Goal: Communication & Community: Connect with others

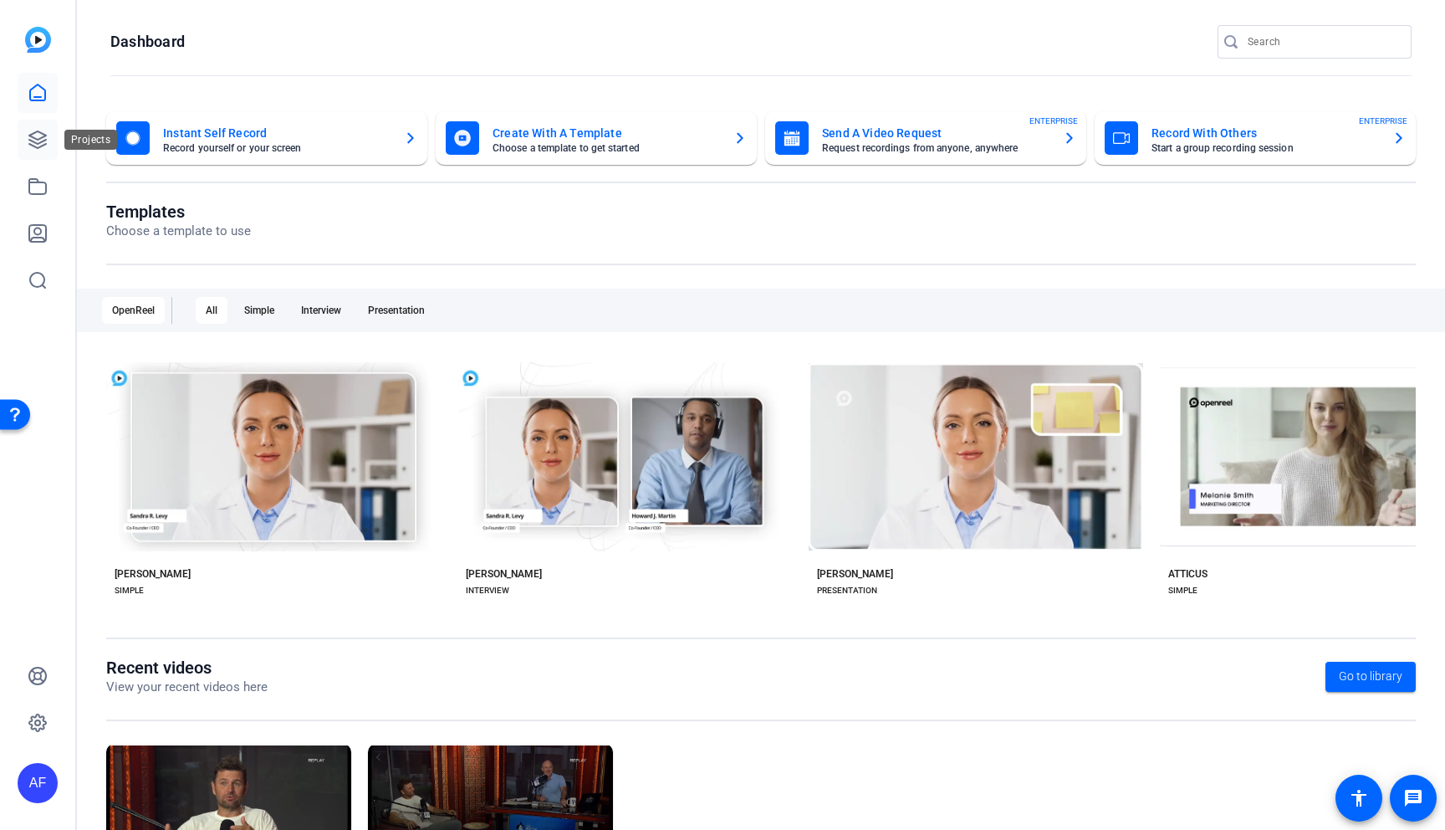
click at [29, 141] on icon at bounding box center [38, 140] width 20 height 20
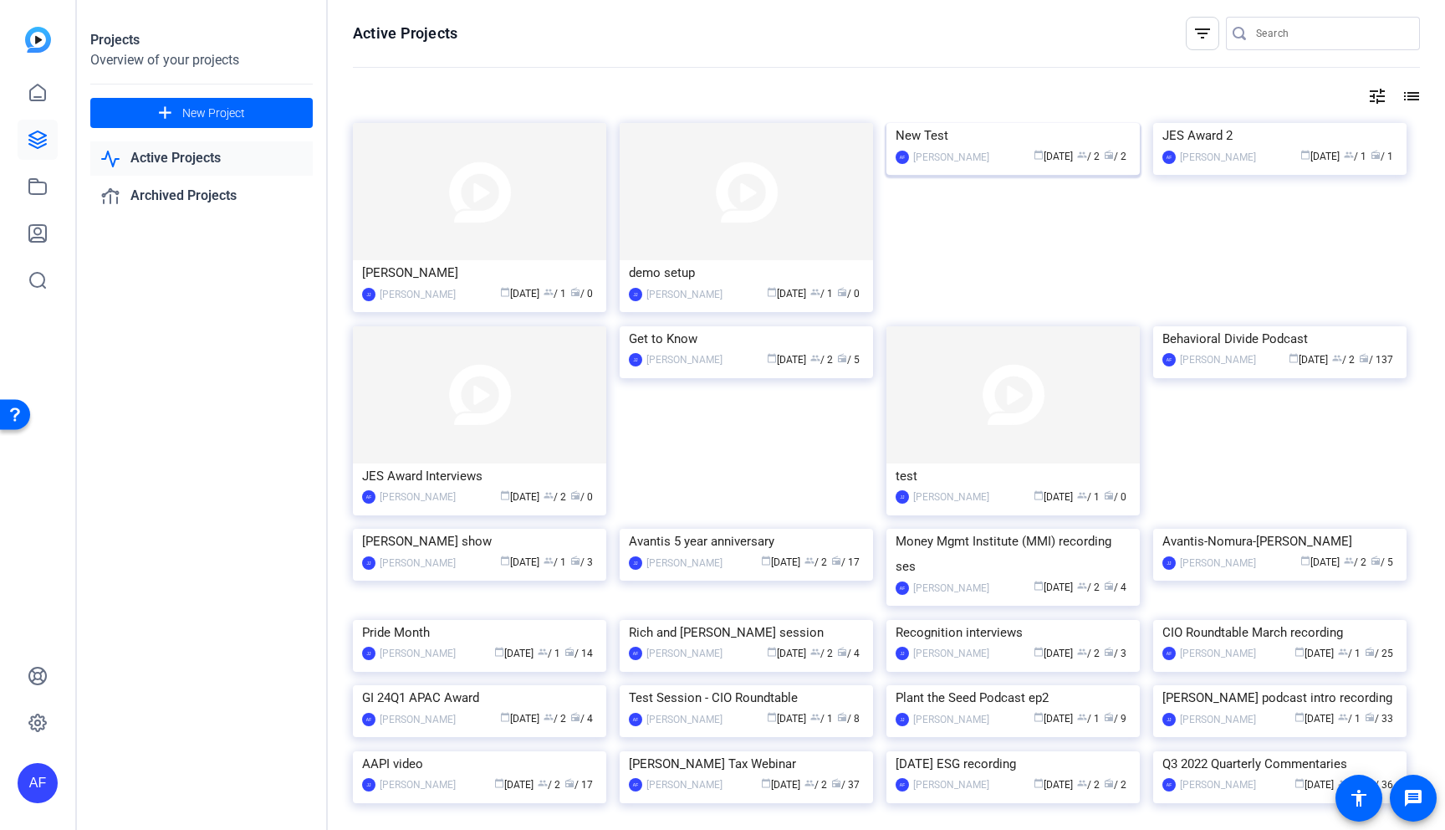
click at [1029, 123] on img at bounding box center [1013, 123] width 253 height 0
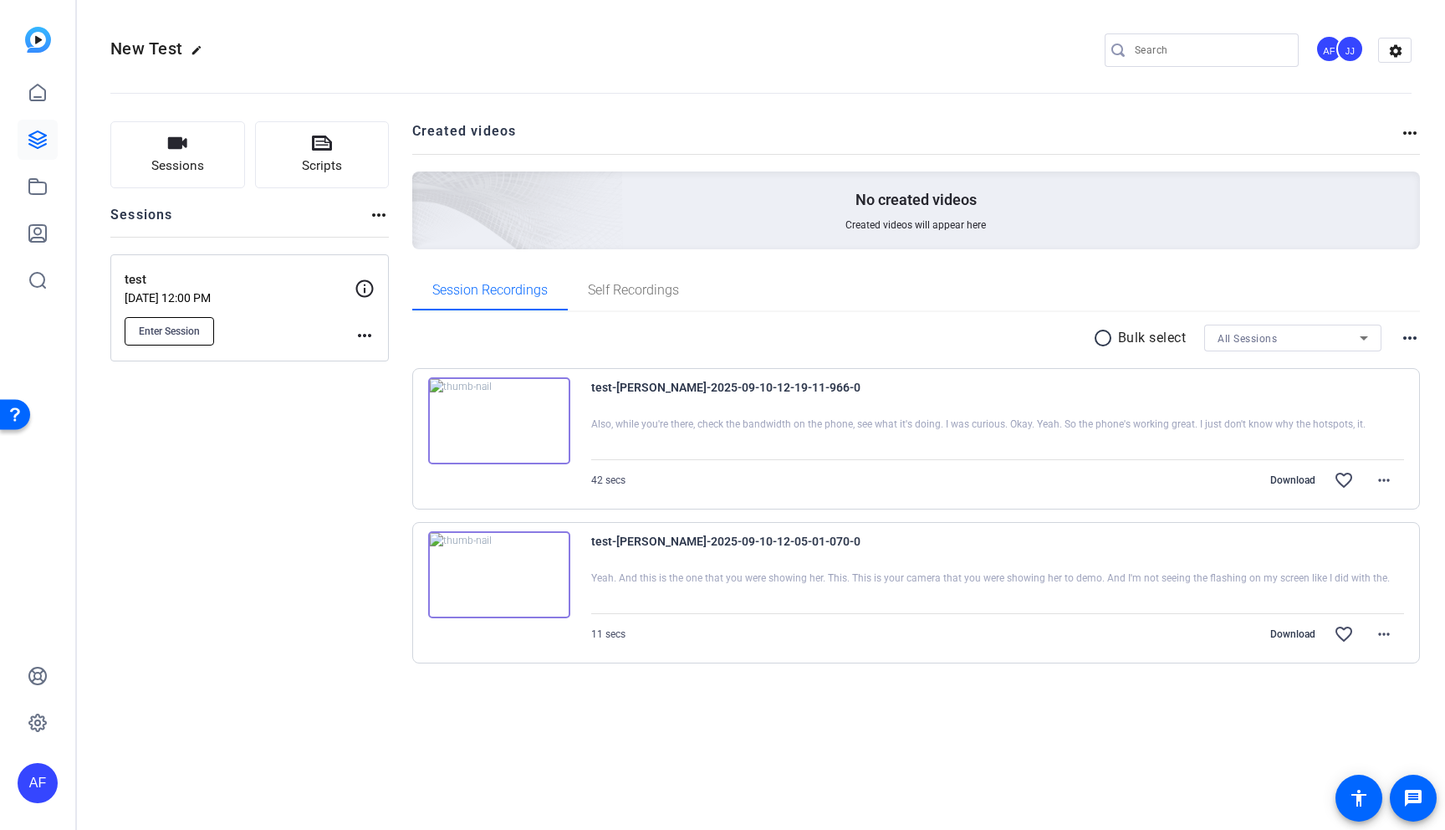
click at [187, 327] on span "Enter Session" at bounding box center [169, 331] width 61 height 13
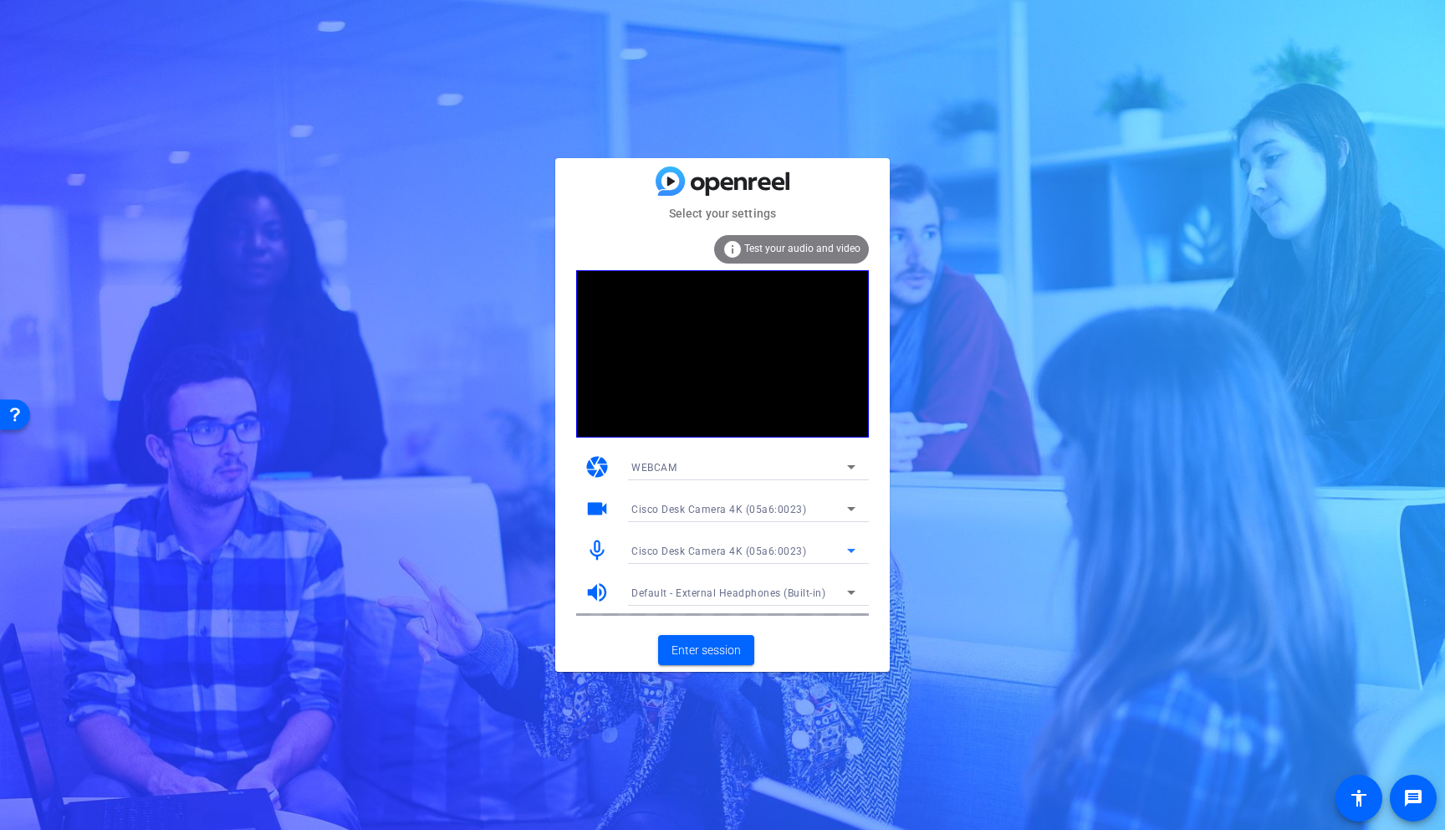
click at [711, 546] on span "Cisco Desk Camera 4K (05a6:0023)" at bounding box center [719, 551] width 175 height 12
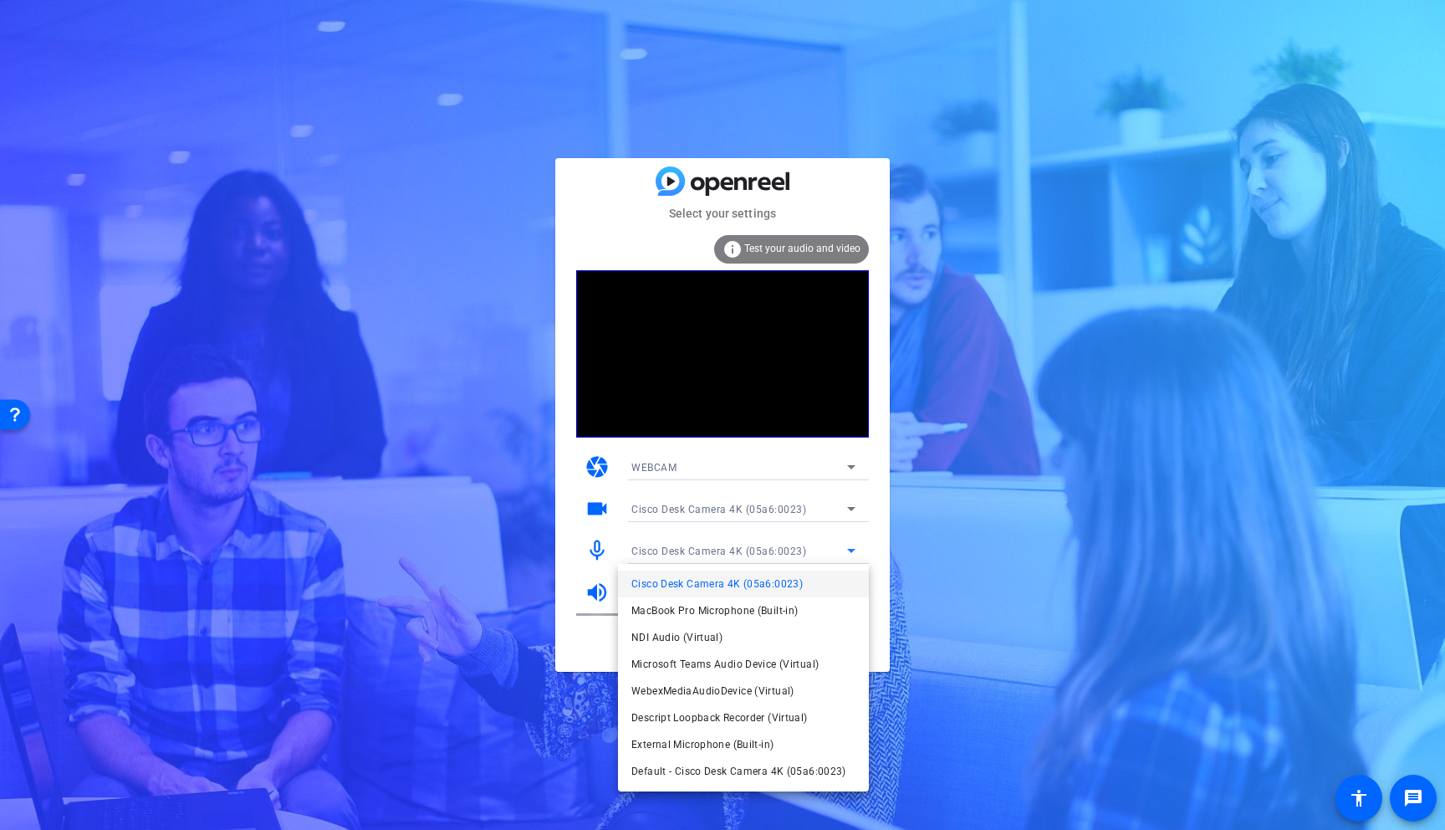
click at [711, 546] on div at bounding box center [722, 415] width 1445 height 830
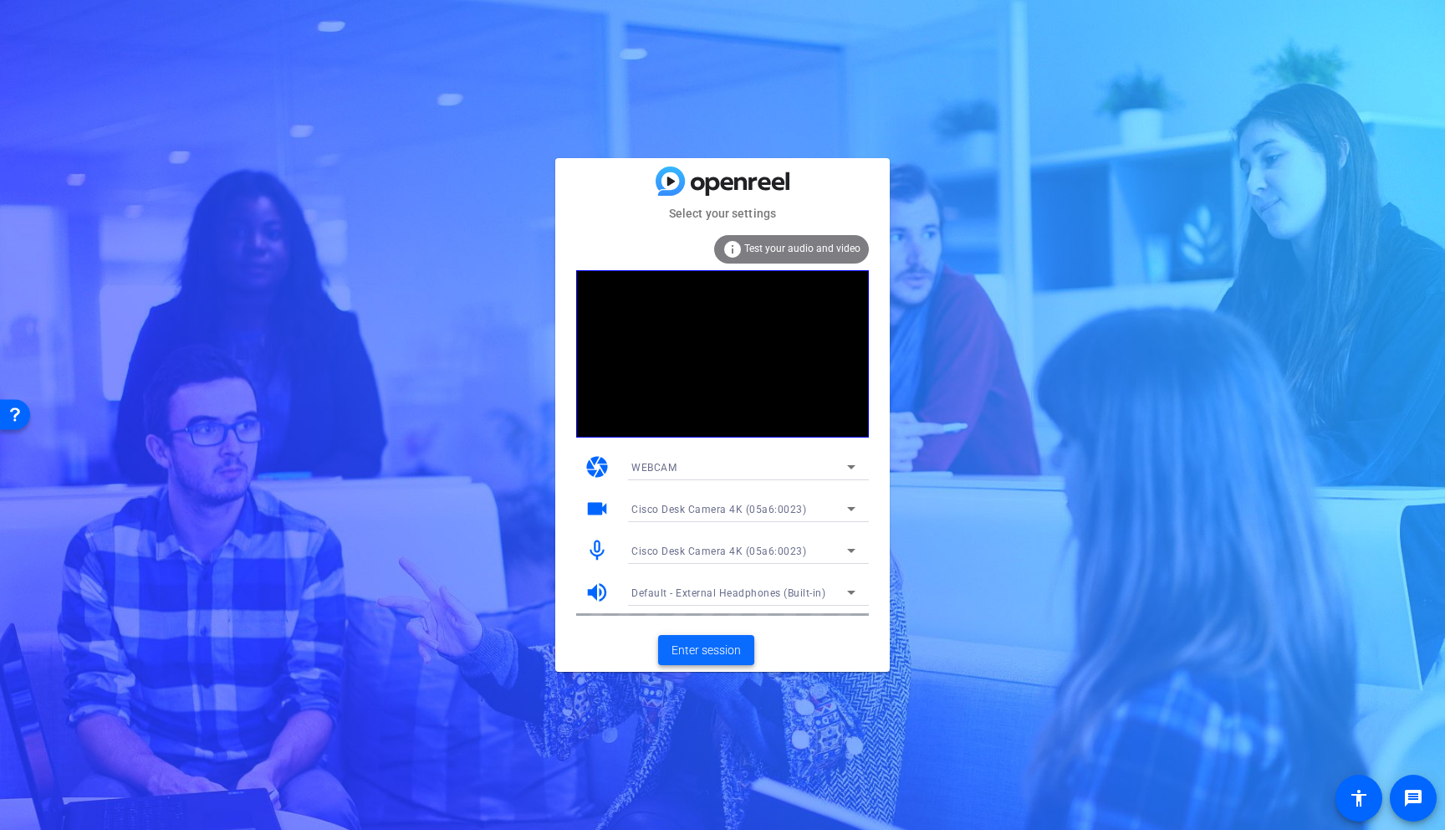
click at [712, 649] on span "Enter session" at bounding box center [706, 651] width 69 height 18
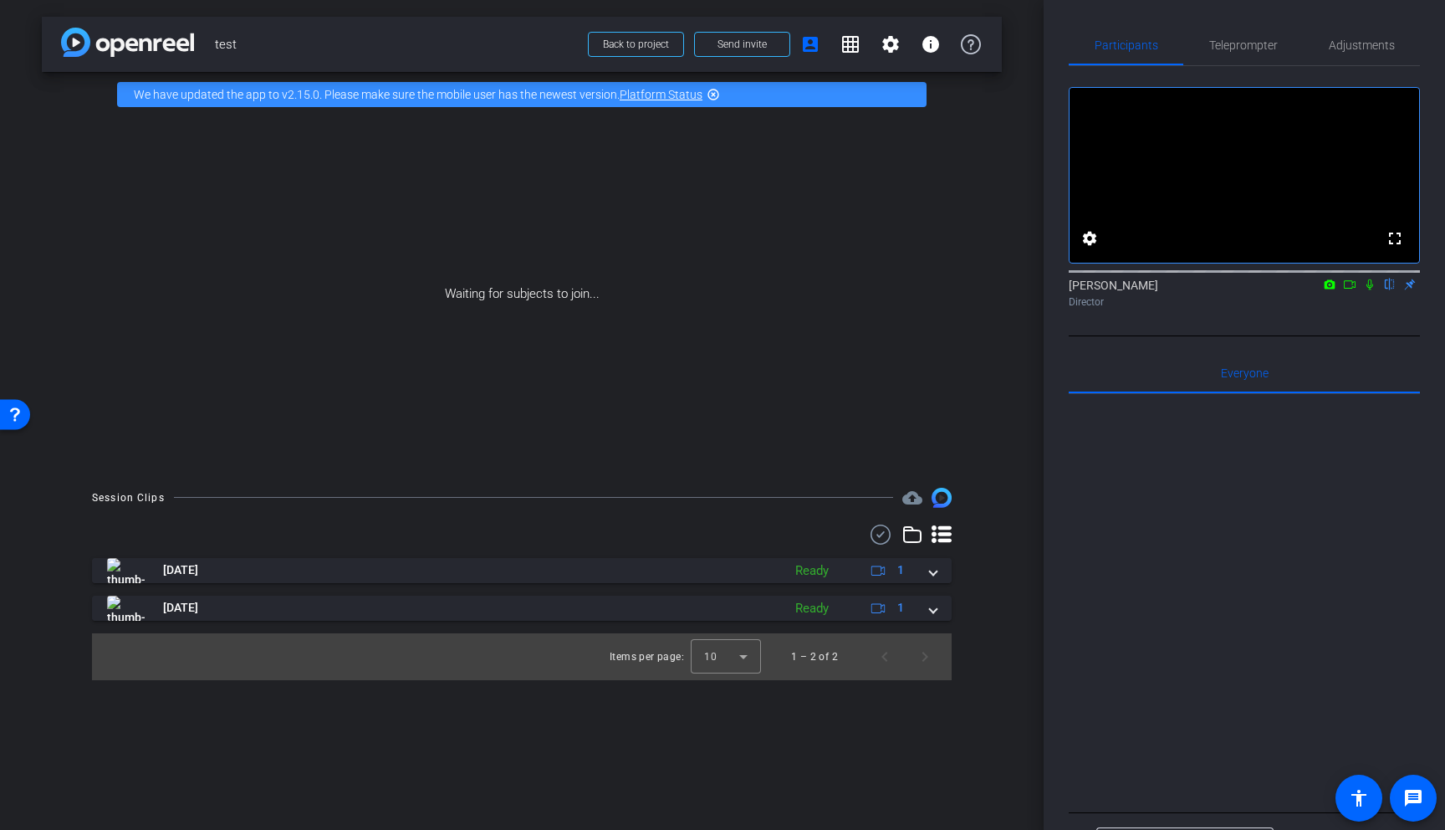
click at [860, 282] on div "Waiting for subjects to join..." at bounding box center [522, 294] width 960 height 354
click at [740, 44] on span "Send invite" at bounding box center [742, 44] width 49 height 13
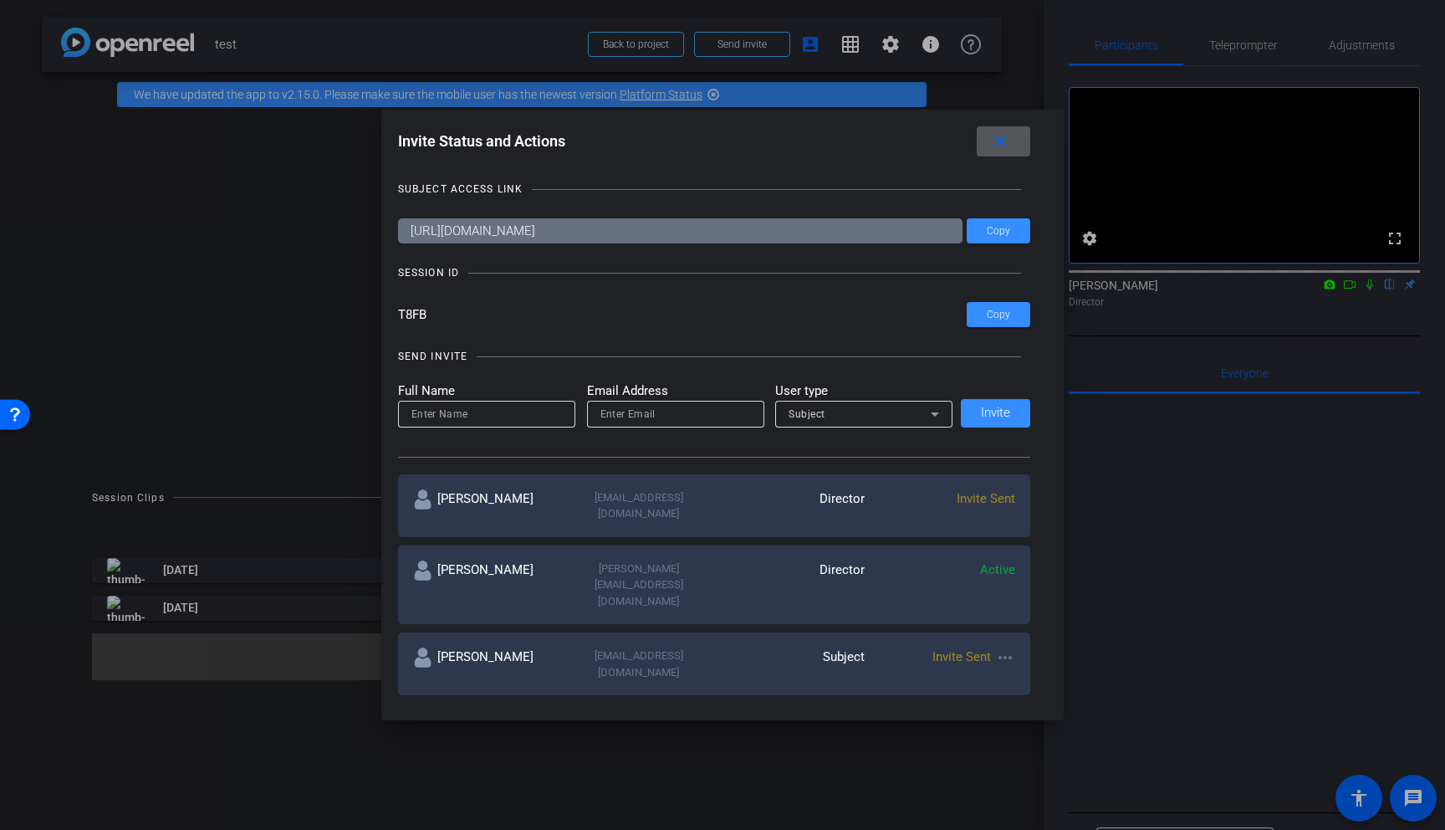
drag, startPoint x: 675, startPoint y: 678, endPoint x: 690, endPoint y: 678, distance: 15.1
click at [675, 719] on div "anthony_frerking@americancentury.com" at bounding box center [639, 743] width 151 height 49
click at [1004, 719] on mat-icon "more_horiz" at bounding box center [1005, 729] width 20 height 20
click at [1051, 724] on span "Re-Send Invite" at bounding box center [1071, 722] width 125 height 20
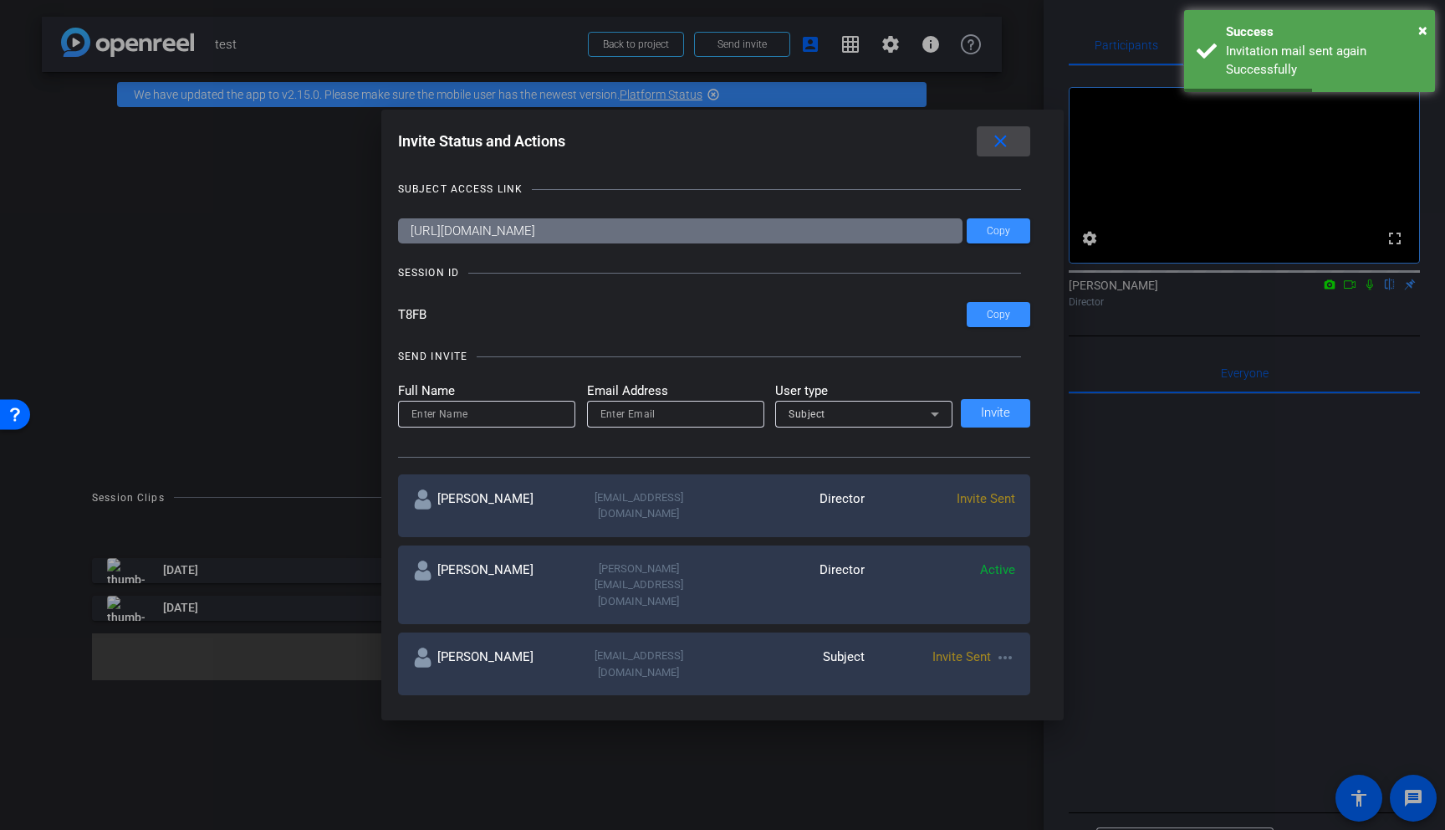
click at [1000, 143] on mat-icon "close" at bounding box center [1000, 141] width 21 height 21
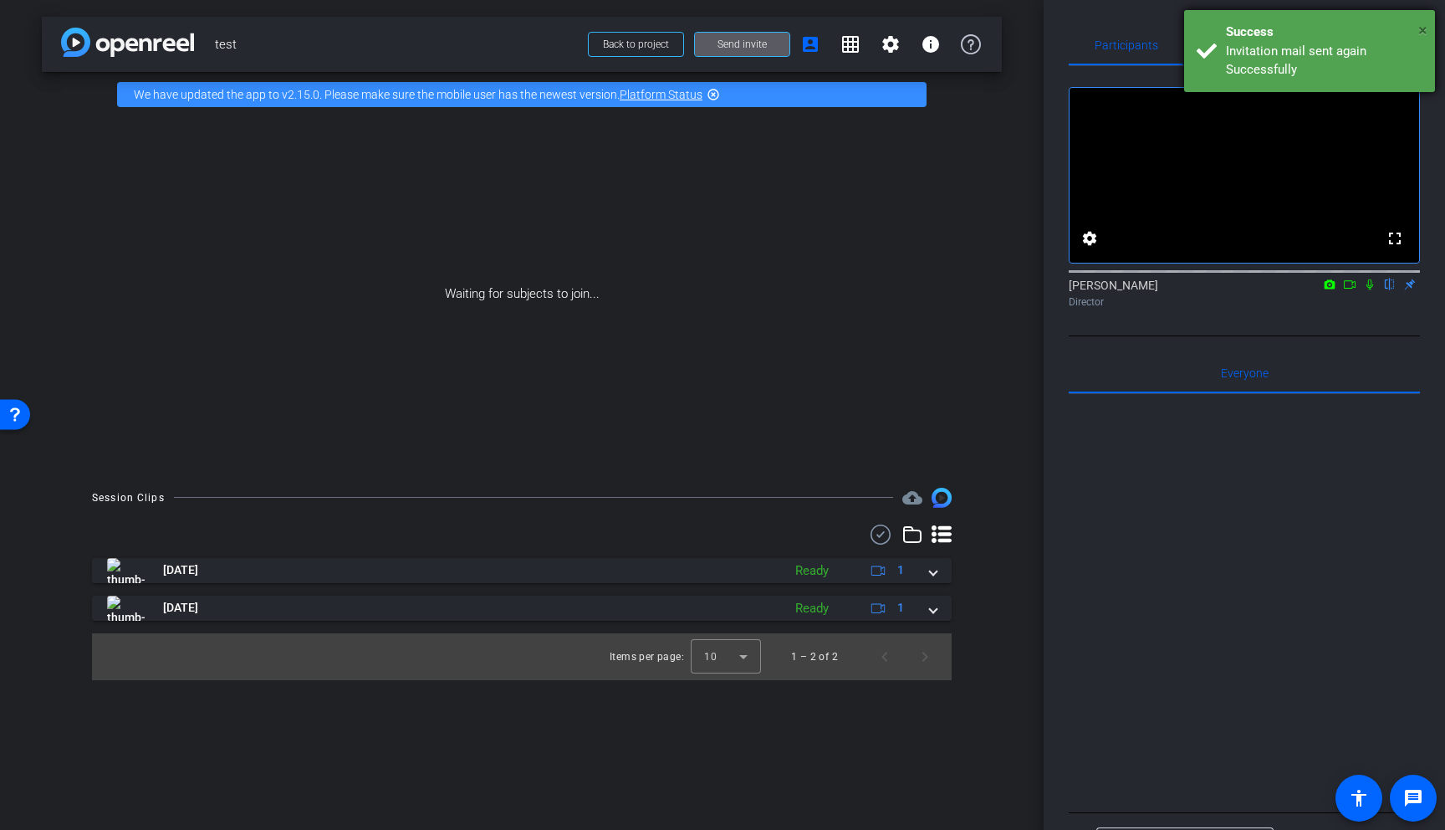
click at [1421, 31] on span "×" at bounding box center [1423, 30] width 9 height 20
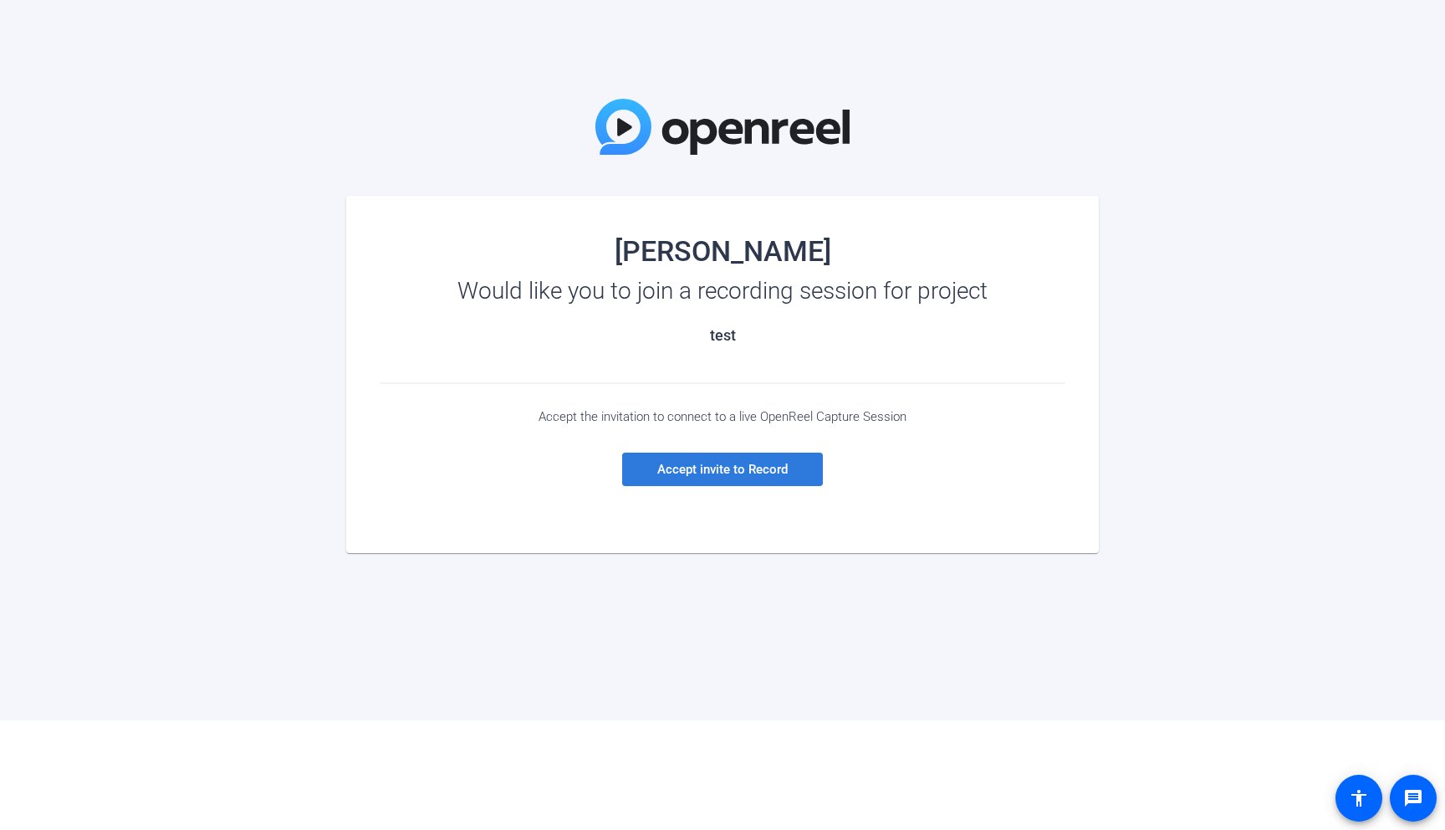
click at [729, 468] on span "Accept invite to Record" at bounding box center [722, 469] width 130 height 15
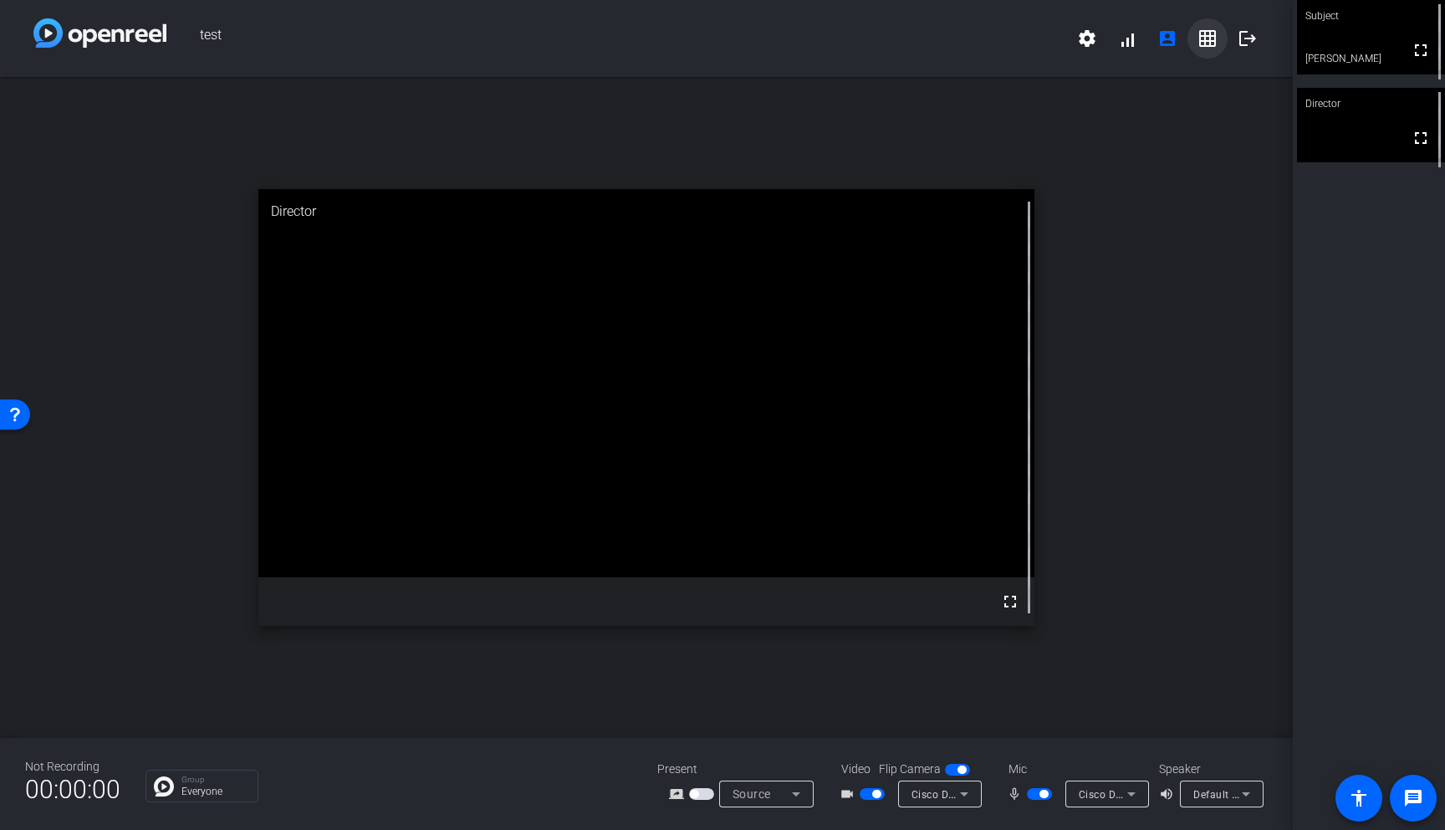
click at [1211, 41] on mat-icon "grid_on" at bounding box center [1208, 38] width 20 height 20
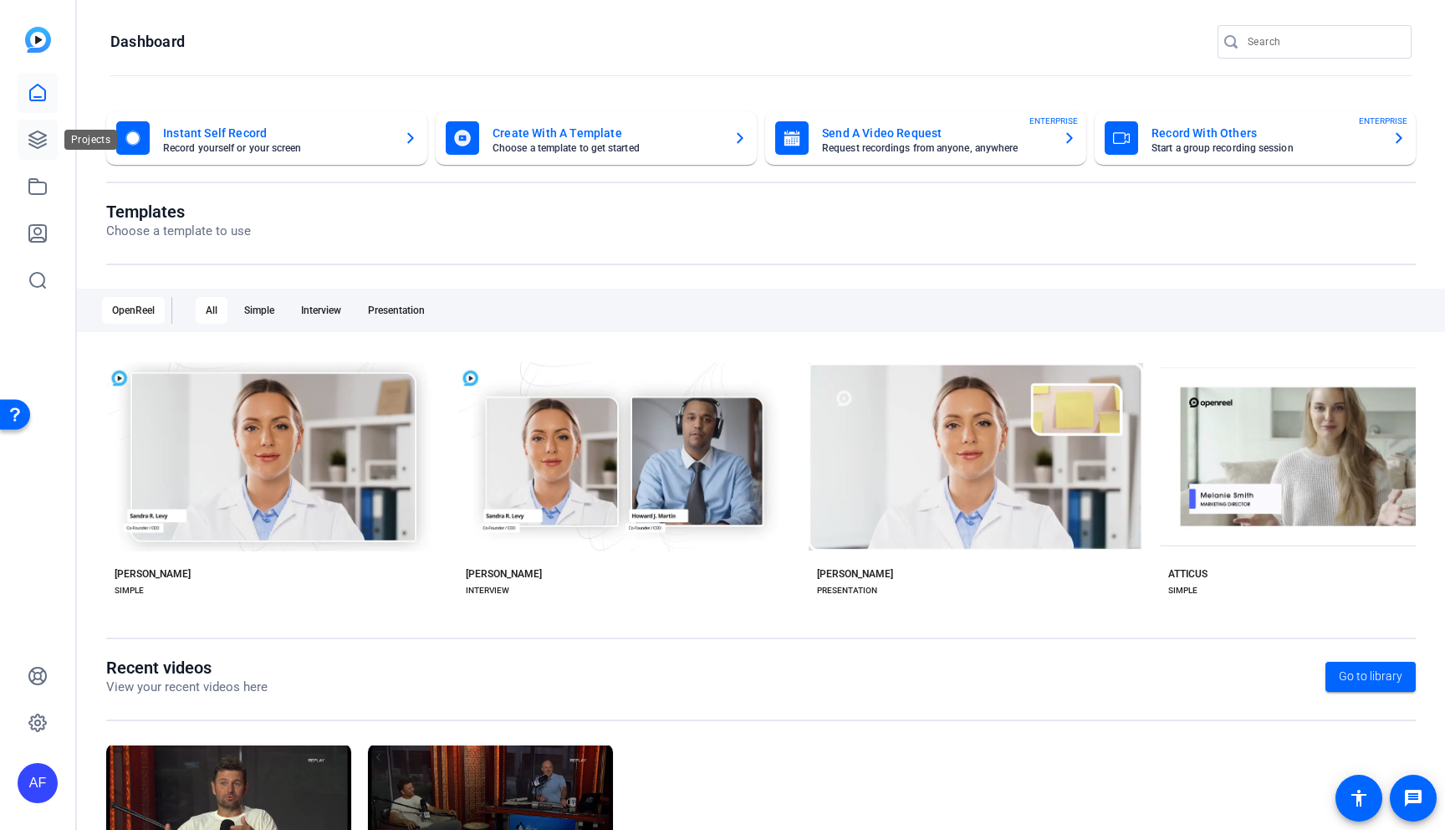
click at [47, 133] on icon at bounding box center [38, 140] width 20 height 20
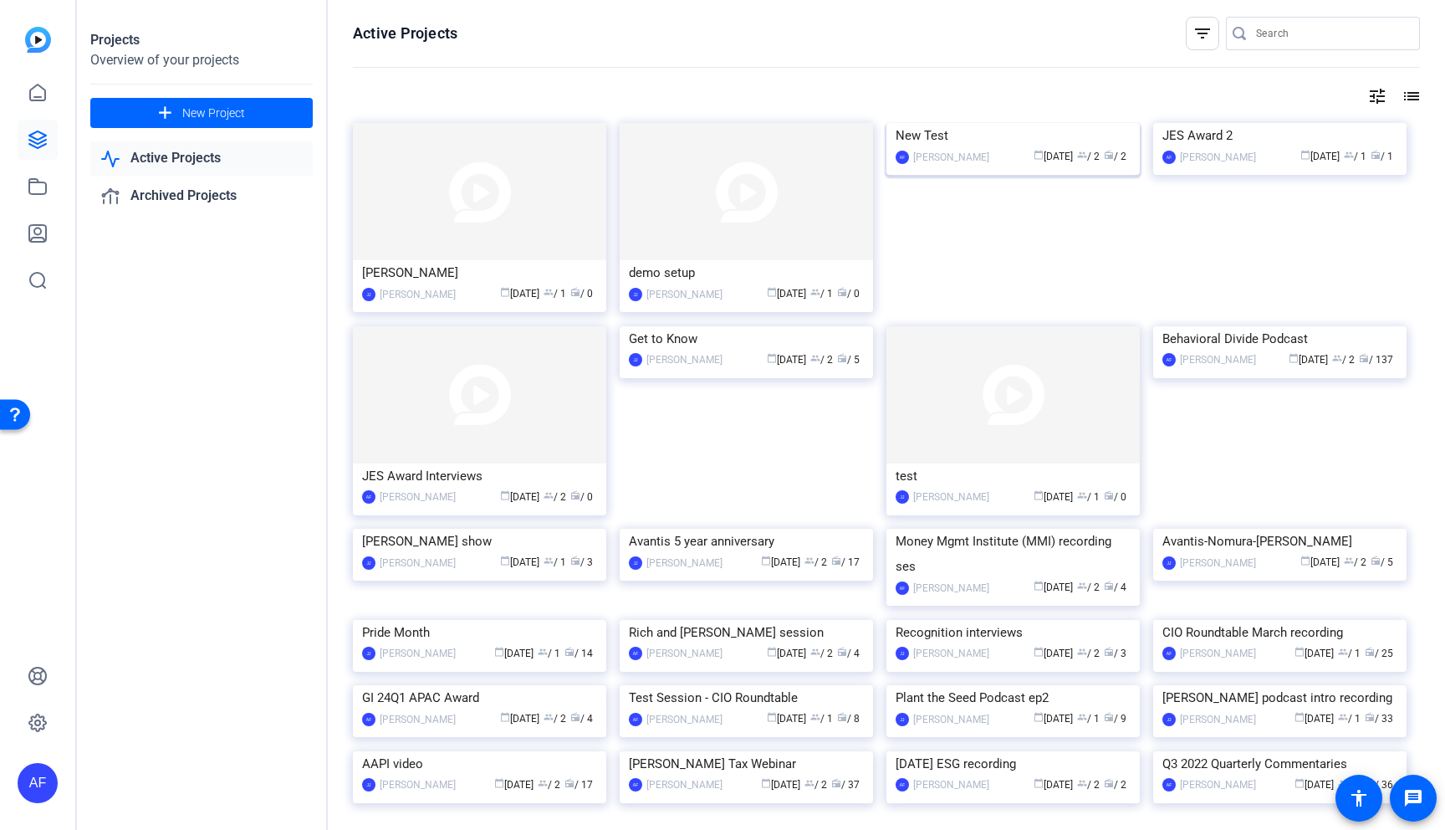
click at [996, 123] on img at bounding box center [1013, 123] width 253 height 0
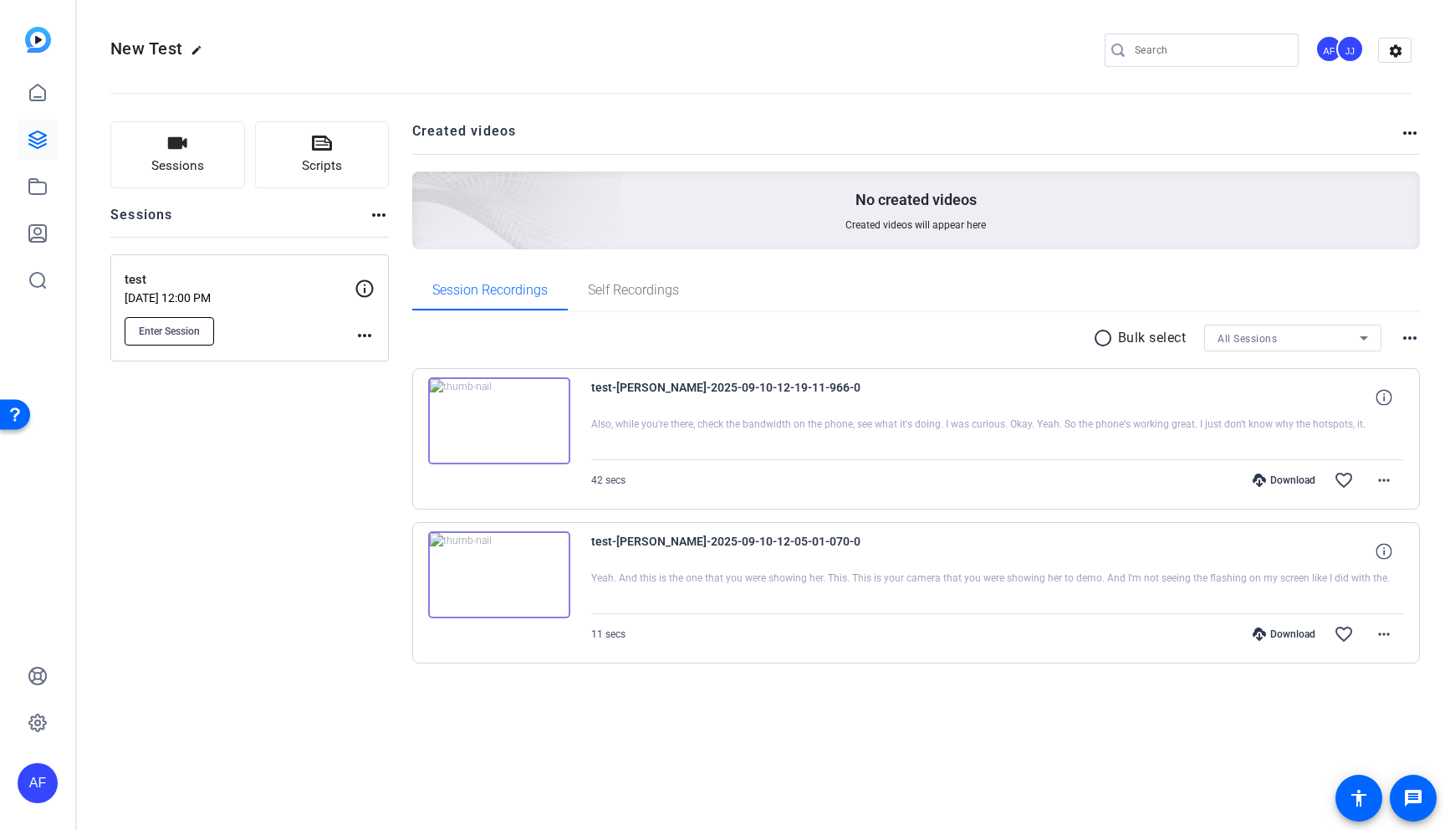
click at [179, 333] on span "Enter Session" at bounding box center [169, 331] width 61 height 13
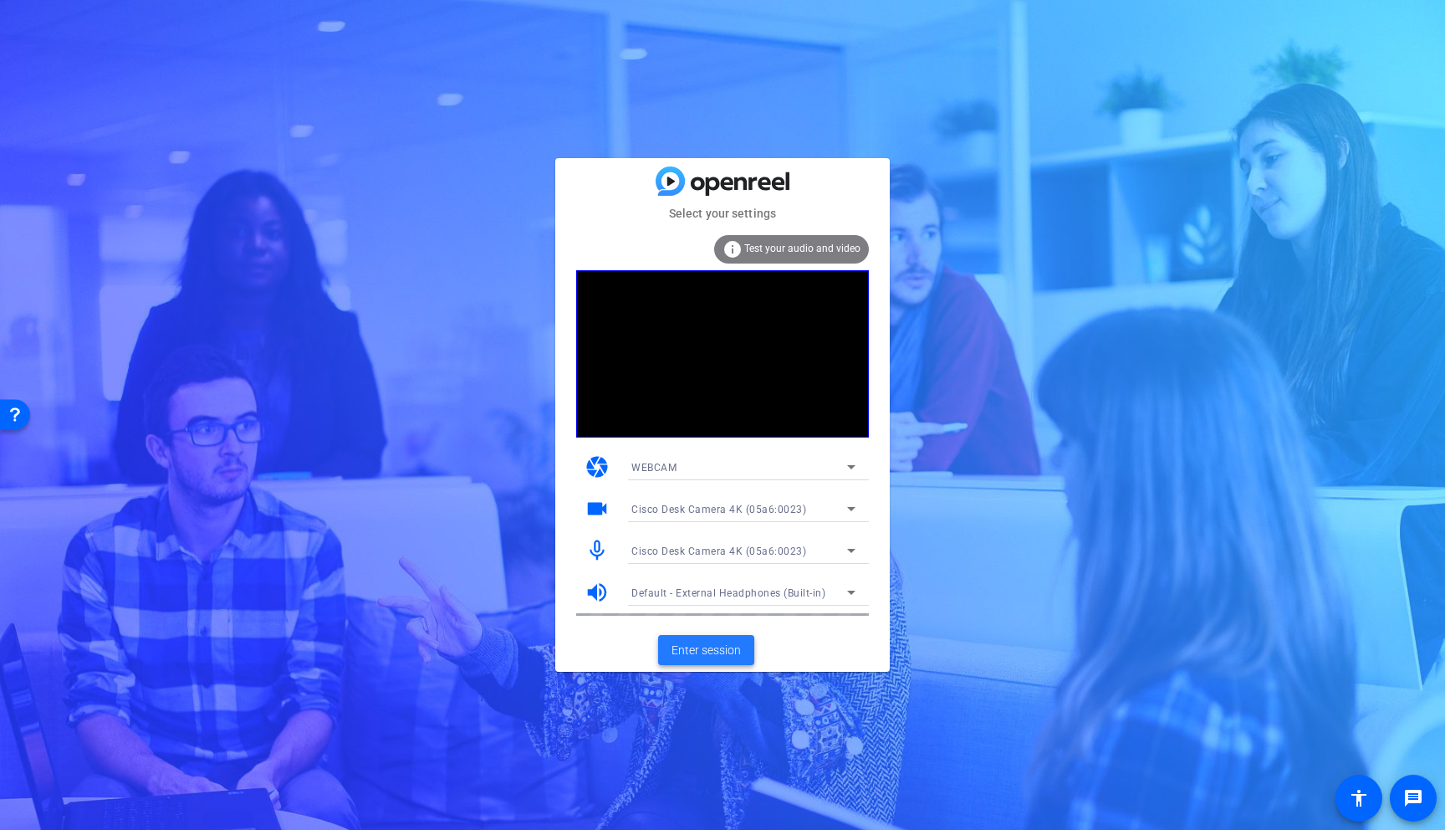
click at [737, 660] on span at bounding box center [706, 650] width 96 height 40
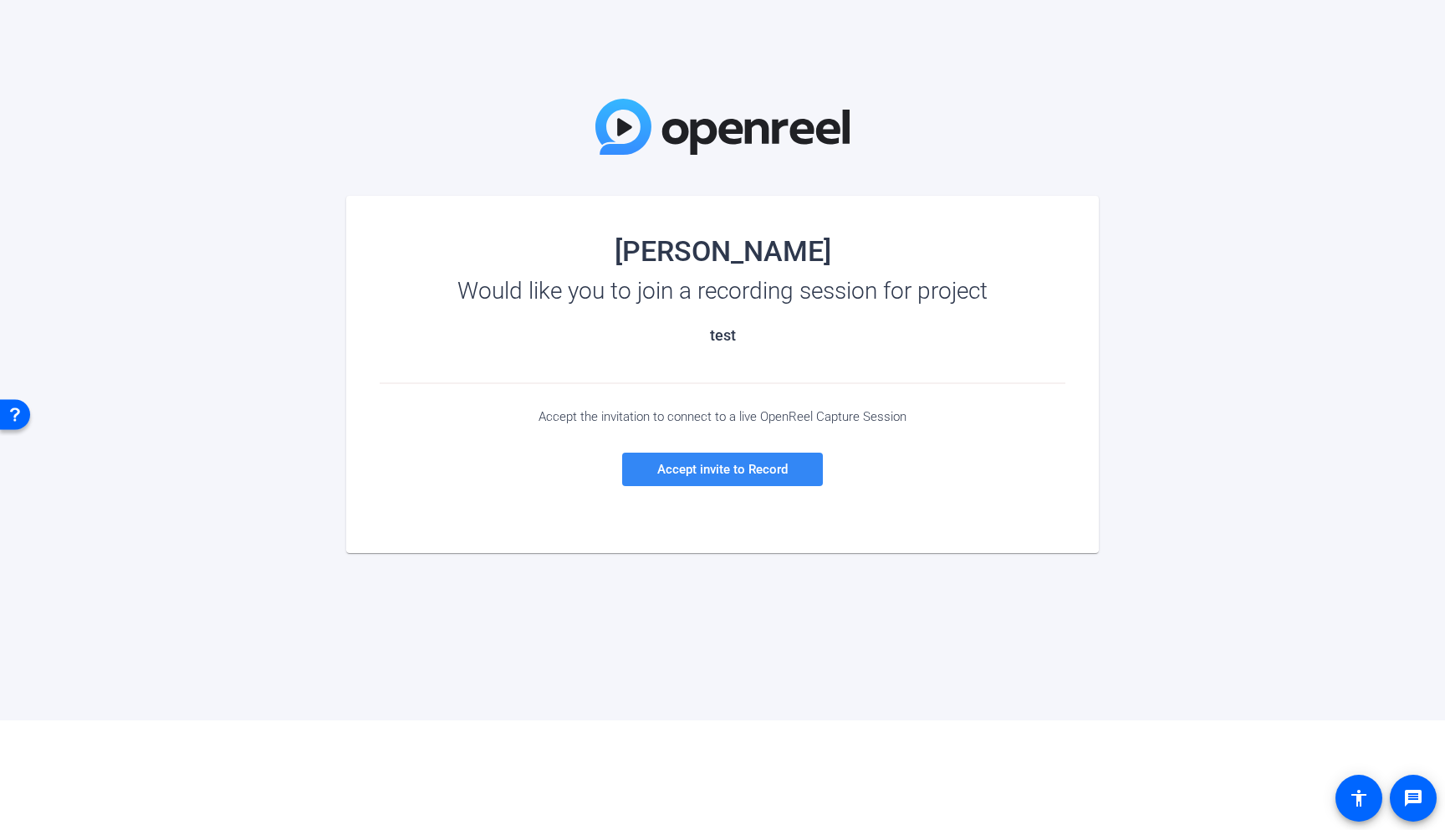
click at [738, 473] on span "Accept invite to Record" at bounding box center [722, 469] width 130 height 15
